Goal: Task Accomplishment & Management: Manage account settings

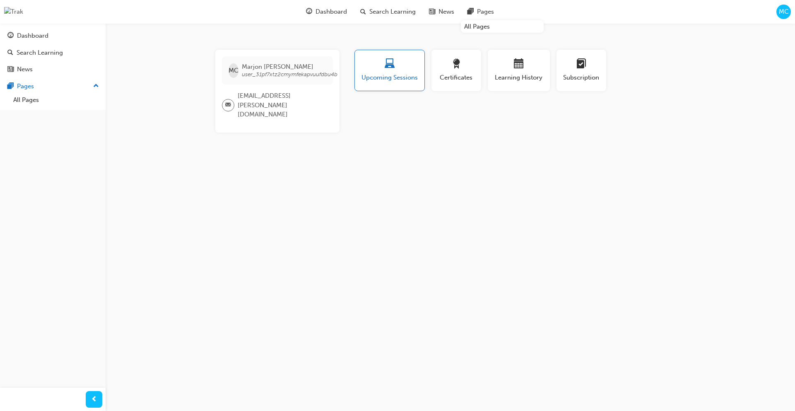
click at [784, 12] on span "MC" at bounding box center [784, 12] width 10 height 10
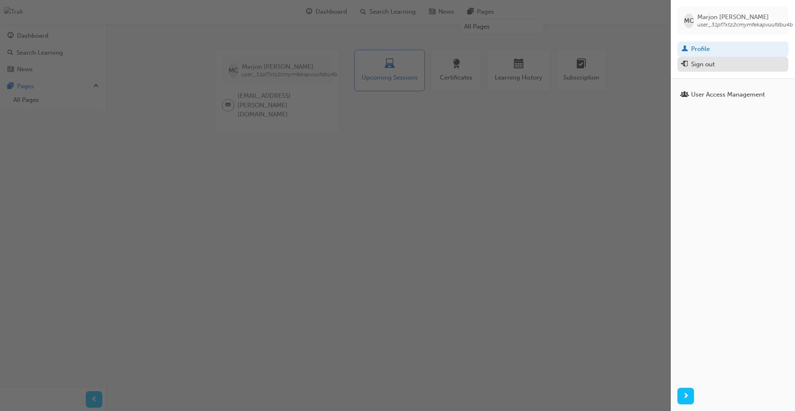
click at [718, 69] on div "Sign out" at bounding box center [733, 64] width 103 height 10
